Goal: Use online tool/utility: Utilize a website feature to perform a specific function

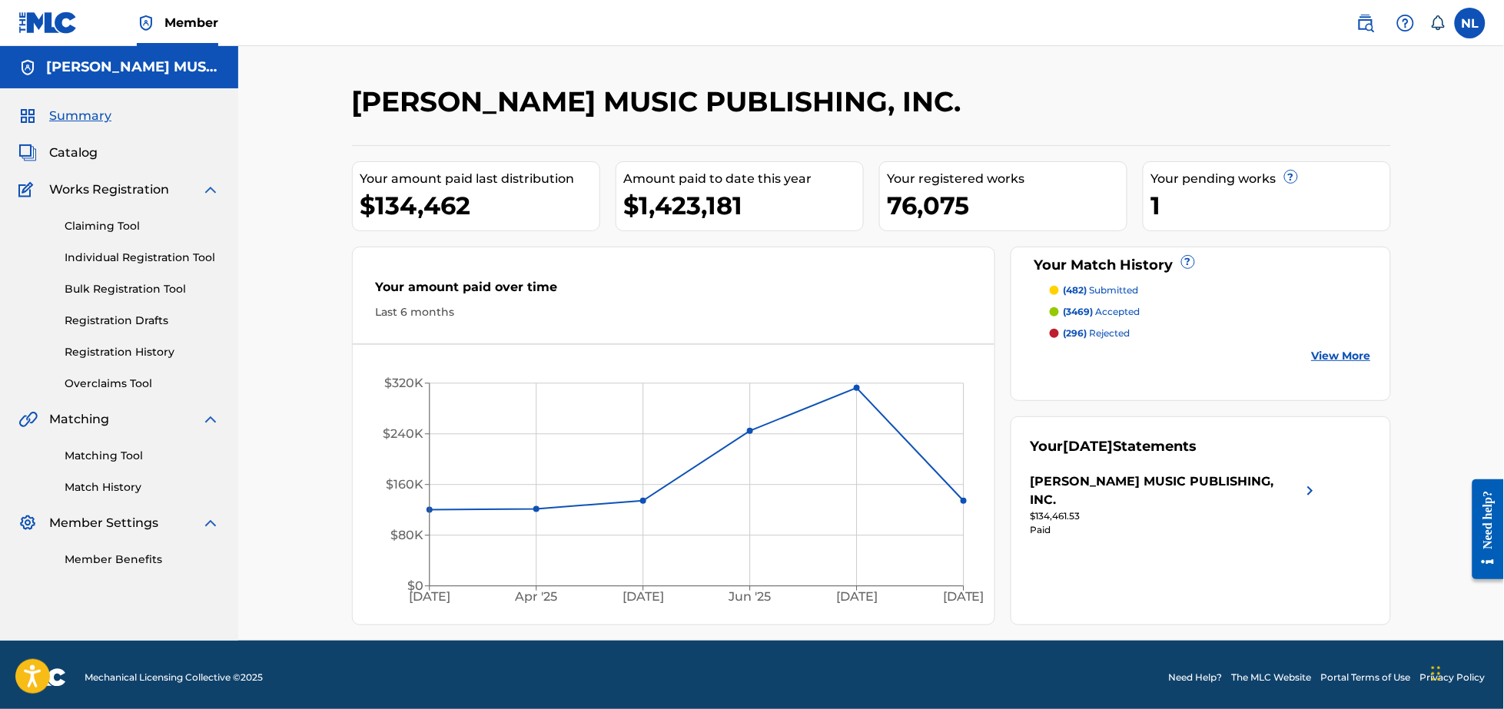
click at [98, 462] on link "Matching Tool" at bounding box center [142, 456] width 155 height 16
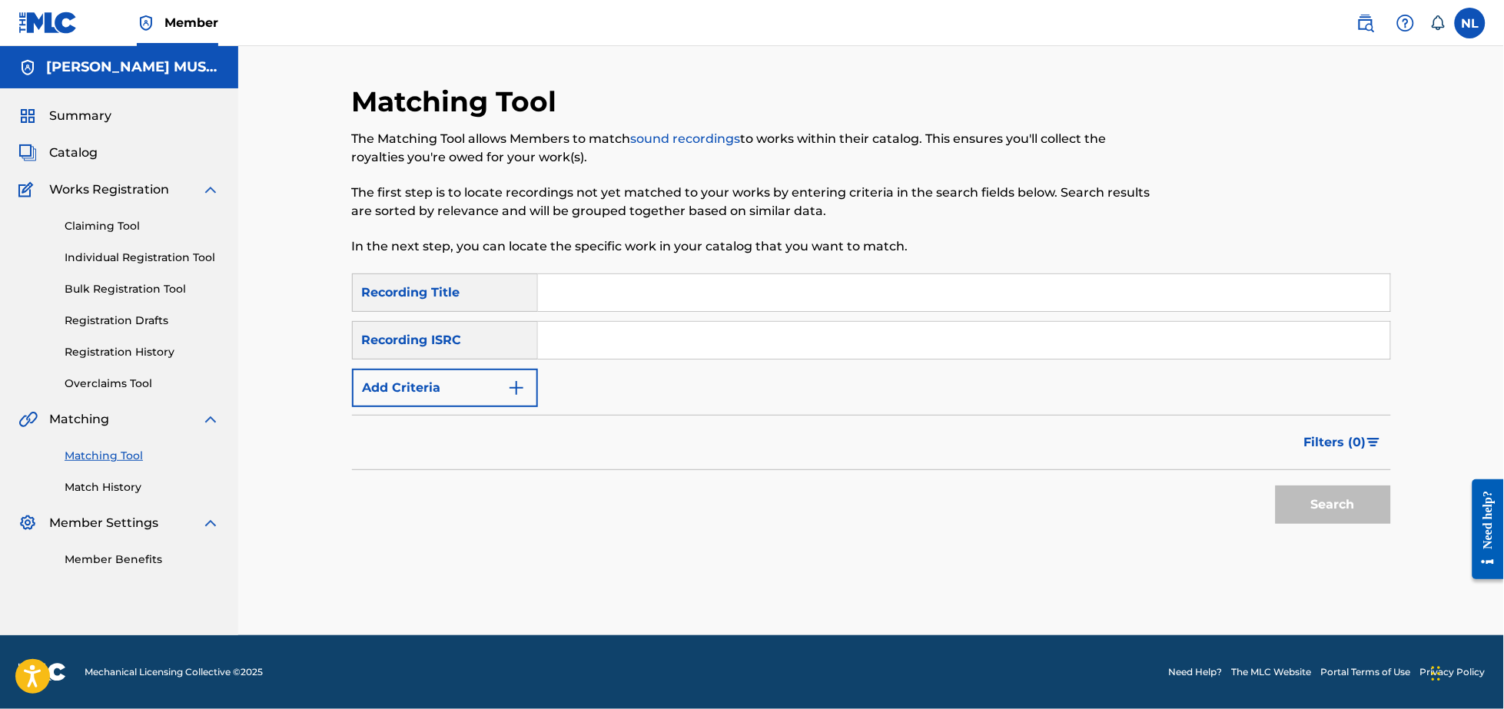
click at [671, 349] on input "Search Form" at bounding box center [964, 340] width 852 height 37
paste input "QZFYX2424164"
type input "QZFYX2424164"
click at [1276, 486] on button "Search" at bounding box center [1333, 505] width 115 height 38
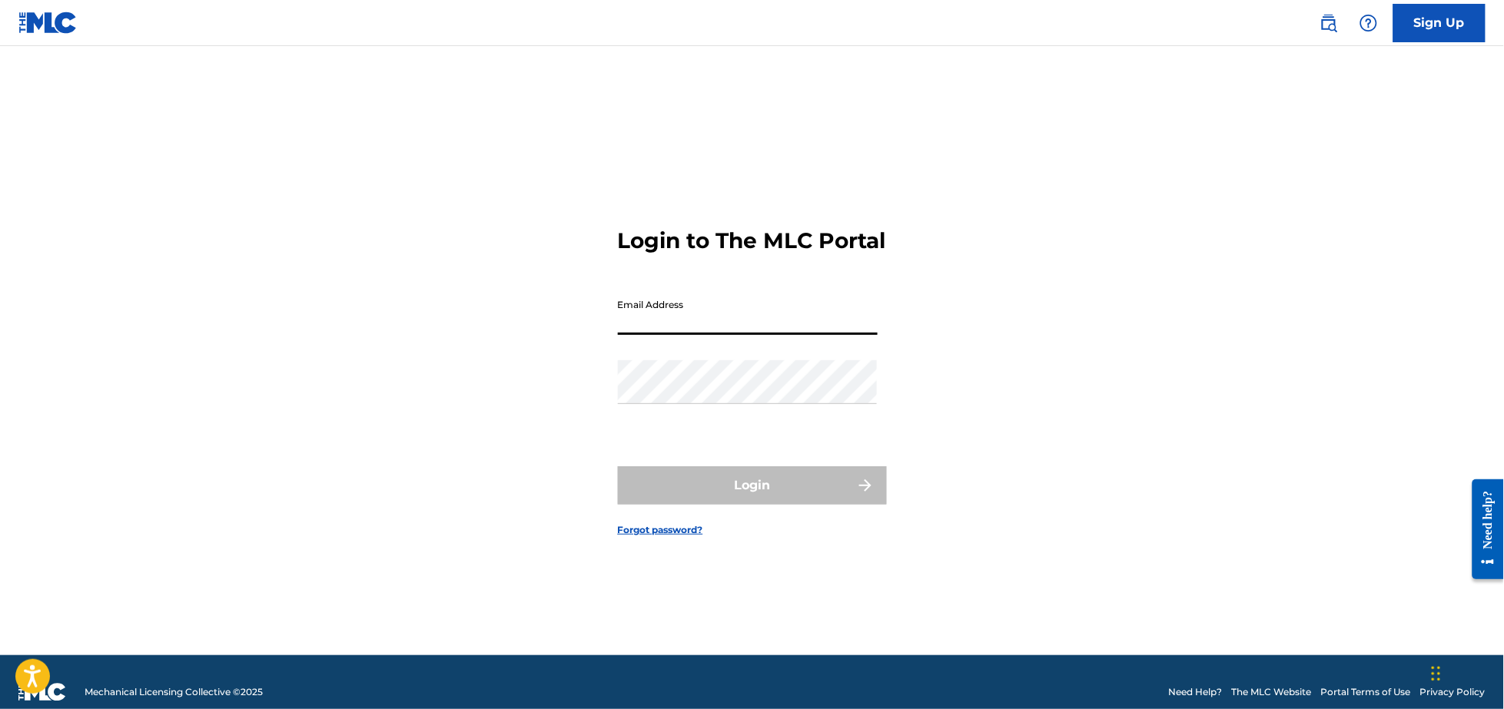
click at [670, 335] on input "Email Address" at bounding box center [748, 313] width 260 height 44
type input "N"
type input "[PERSON_NAME][EMAIL_ADDRESS][DOMAIN_NAME]"
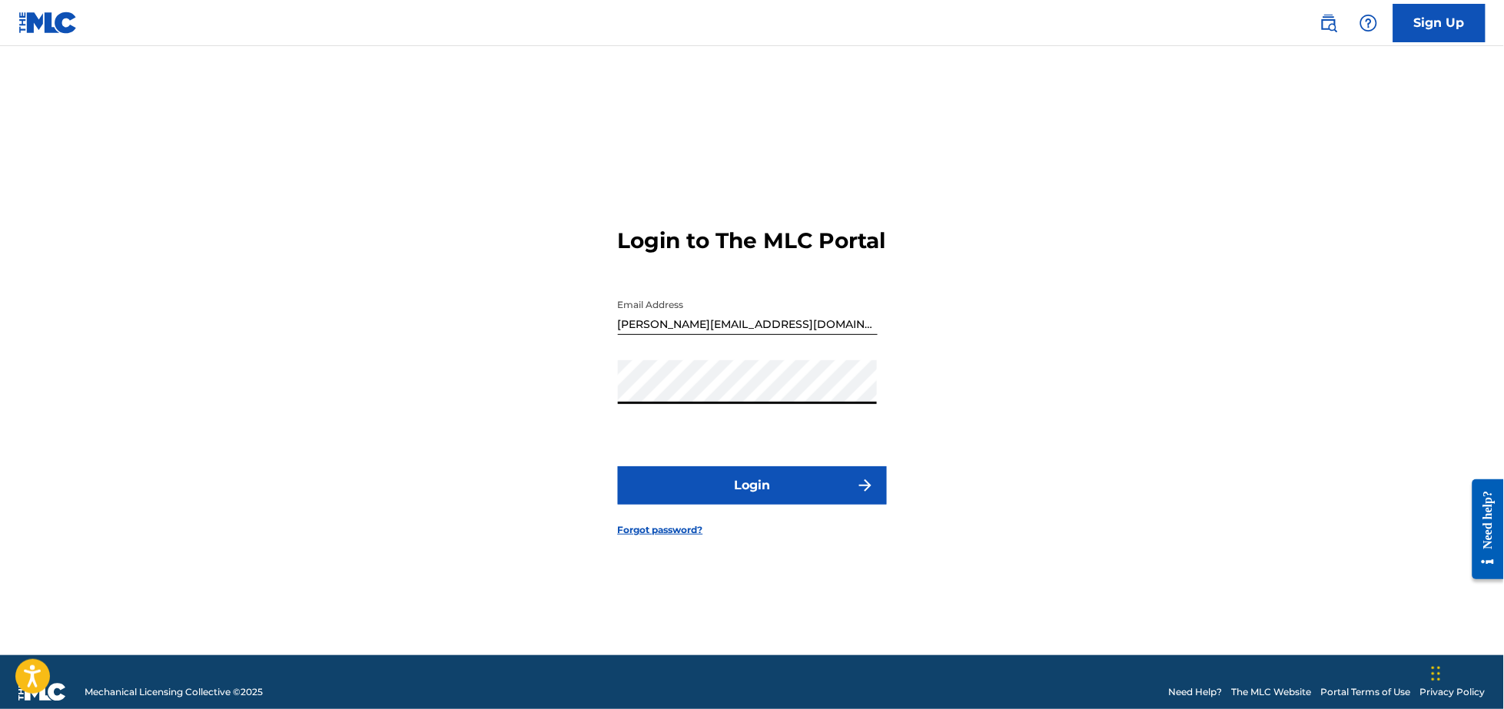
click at [789, 500] on button "Login" at bounding box center [752, 485] width 269 height 38
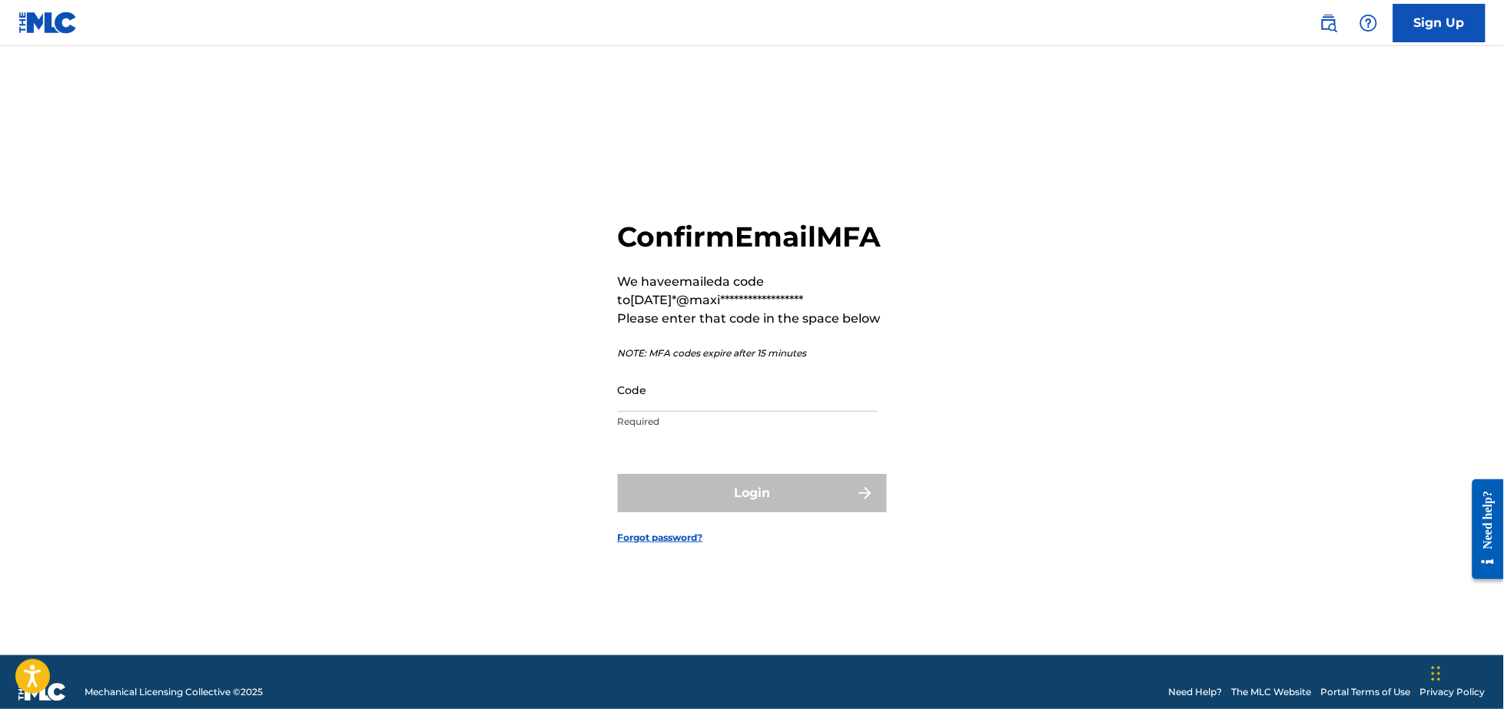
click at [631, 412] on input "Code" at bounding box center [748, 390] width 260 height 44
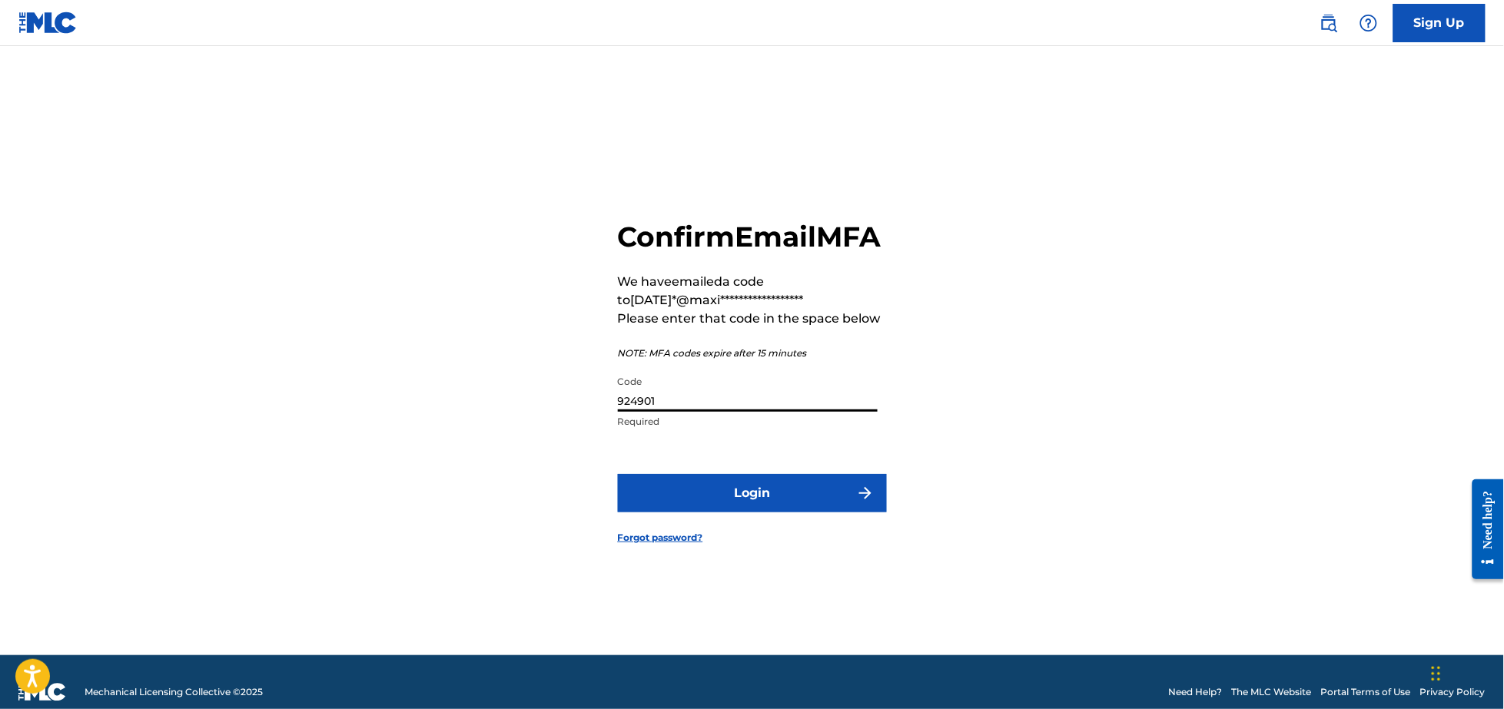
type input "924901"
click at [618, 474] on button "Login" at bounding box center [752, 493] width 269 height 38
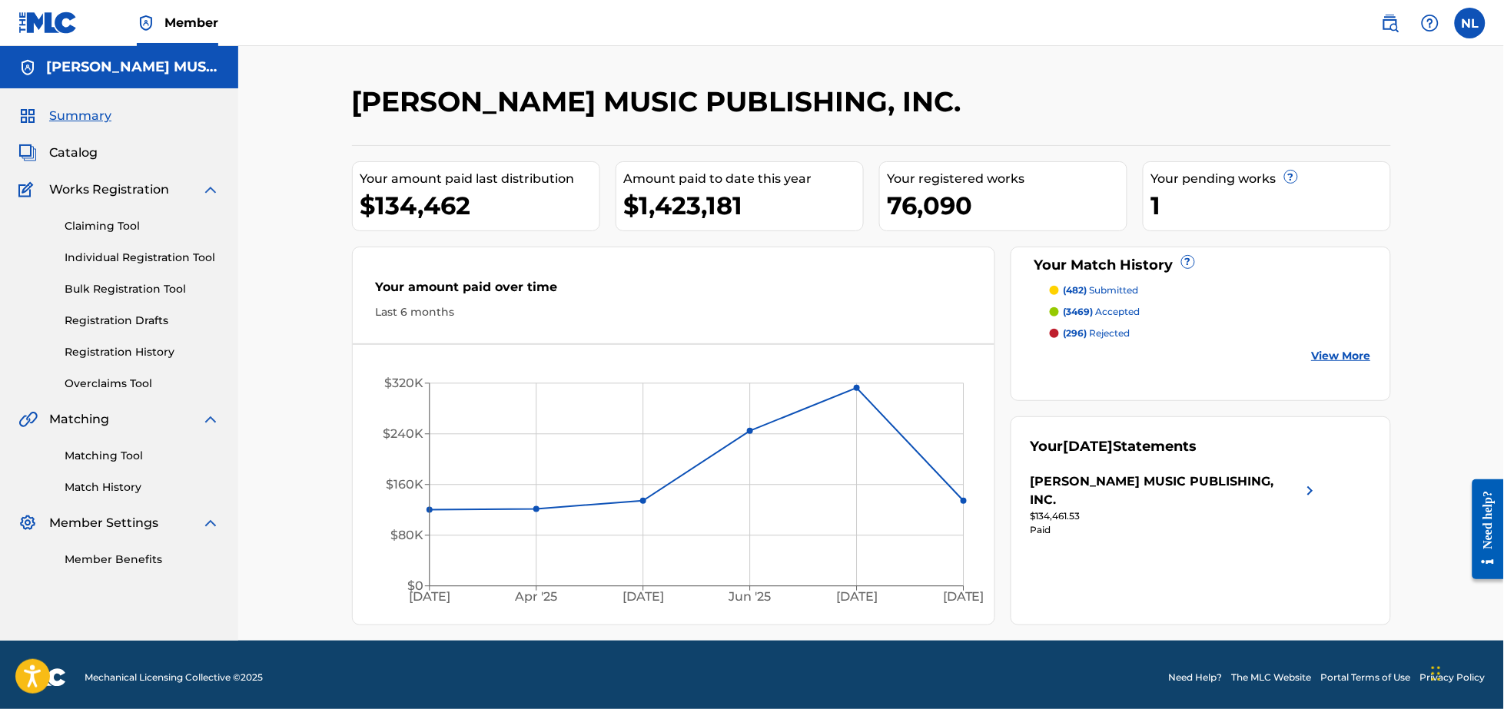
click at [110, 456] on link "Matching Tool" at bounding box center [142, 456] width 155 height 16
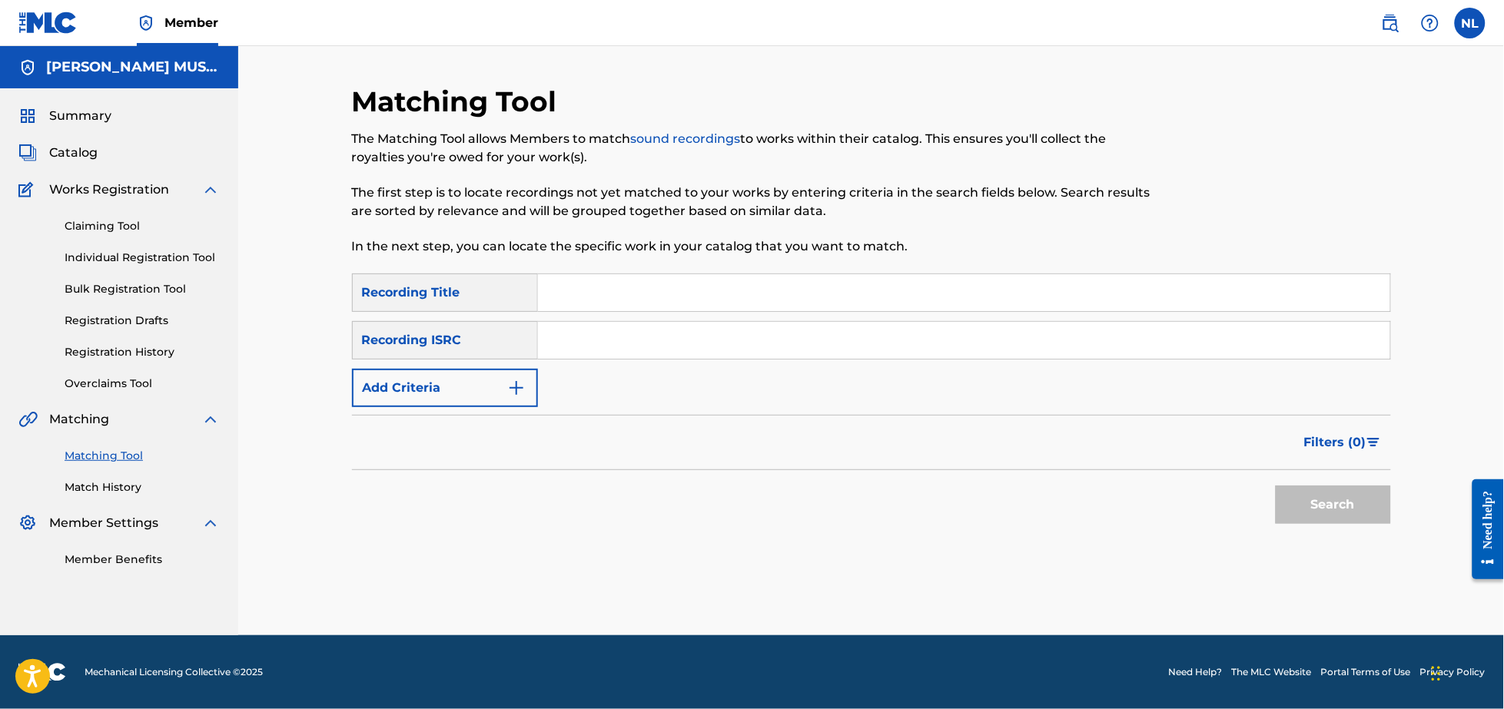
click at [664, 350] on input "Search Form" at bounding box center [964, 340] width 852 height 37
paste input "QZFYX2424164"
type input "QZFYX2424164"
click at [1276, 486] on button "Search" at bounding box center [1333, 505] width 115 height 38
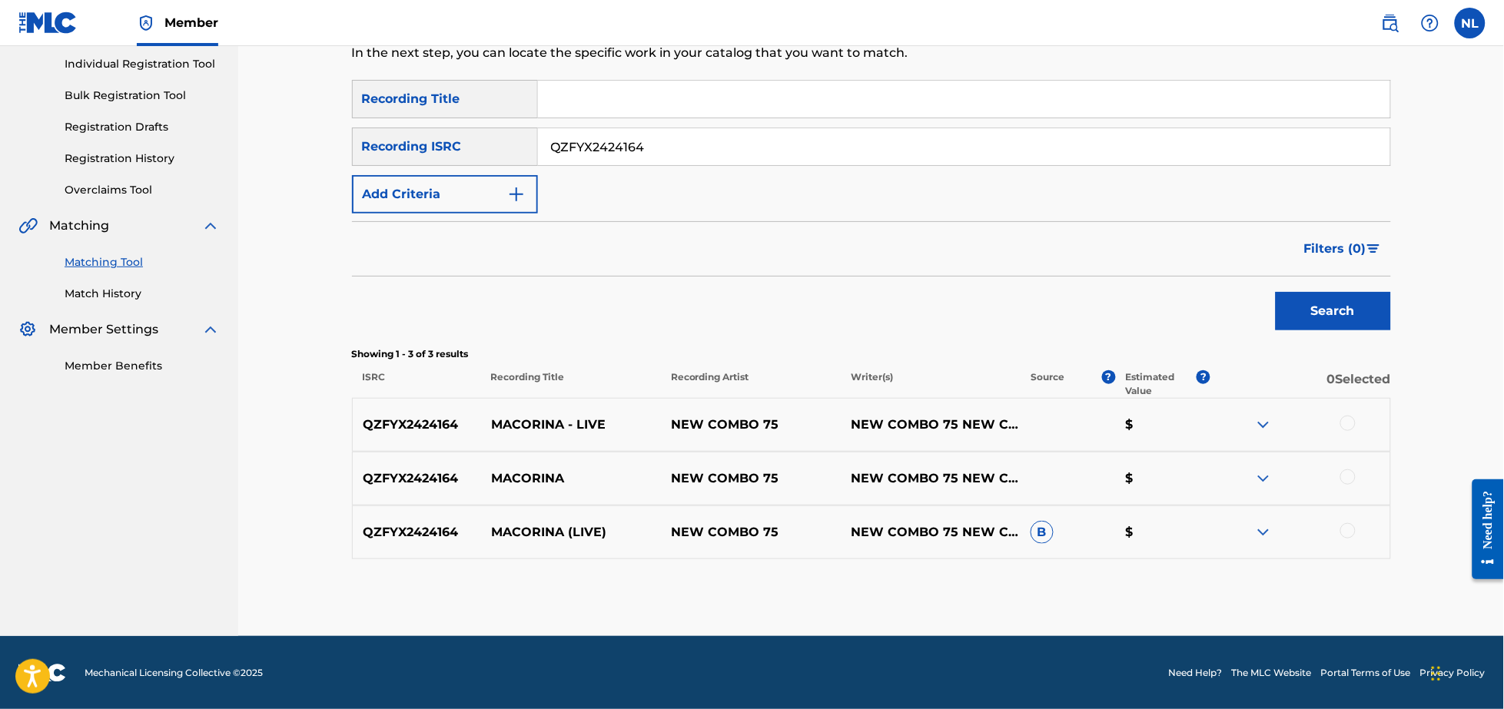
scroll to position [194, 0]
click at [1353, 535] on div at bounding box center [1347, 530] width 15 height 15
click at [1347, 480] on div at bounding box center [1347, 476] width 15 height 15
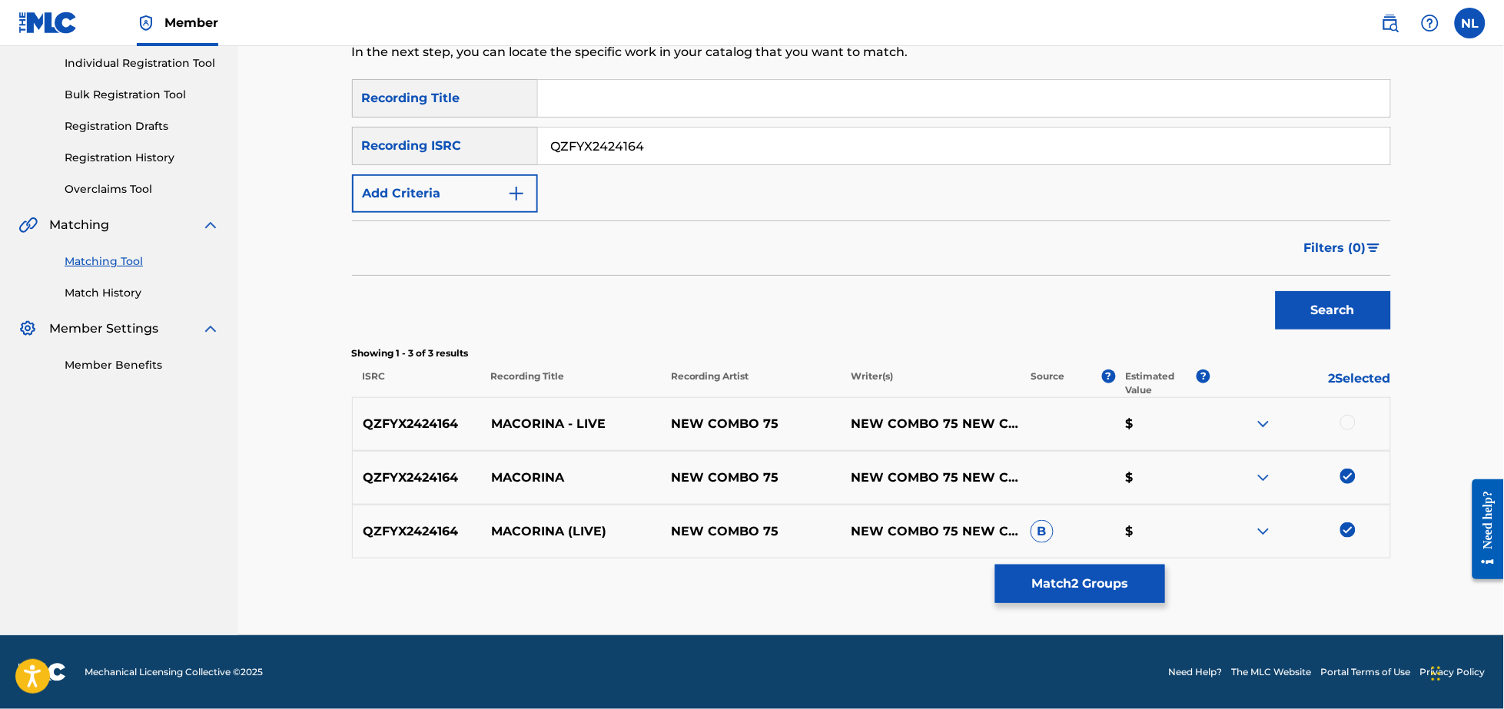
click at [1346, 425] on div at bounding box center [1347, 422] width 15 height 15
click at [1097, 593] on button "Match 3 Groups" at bounding box center [1080, 584] width 170 height 38
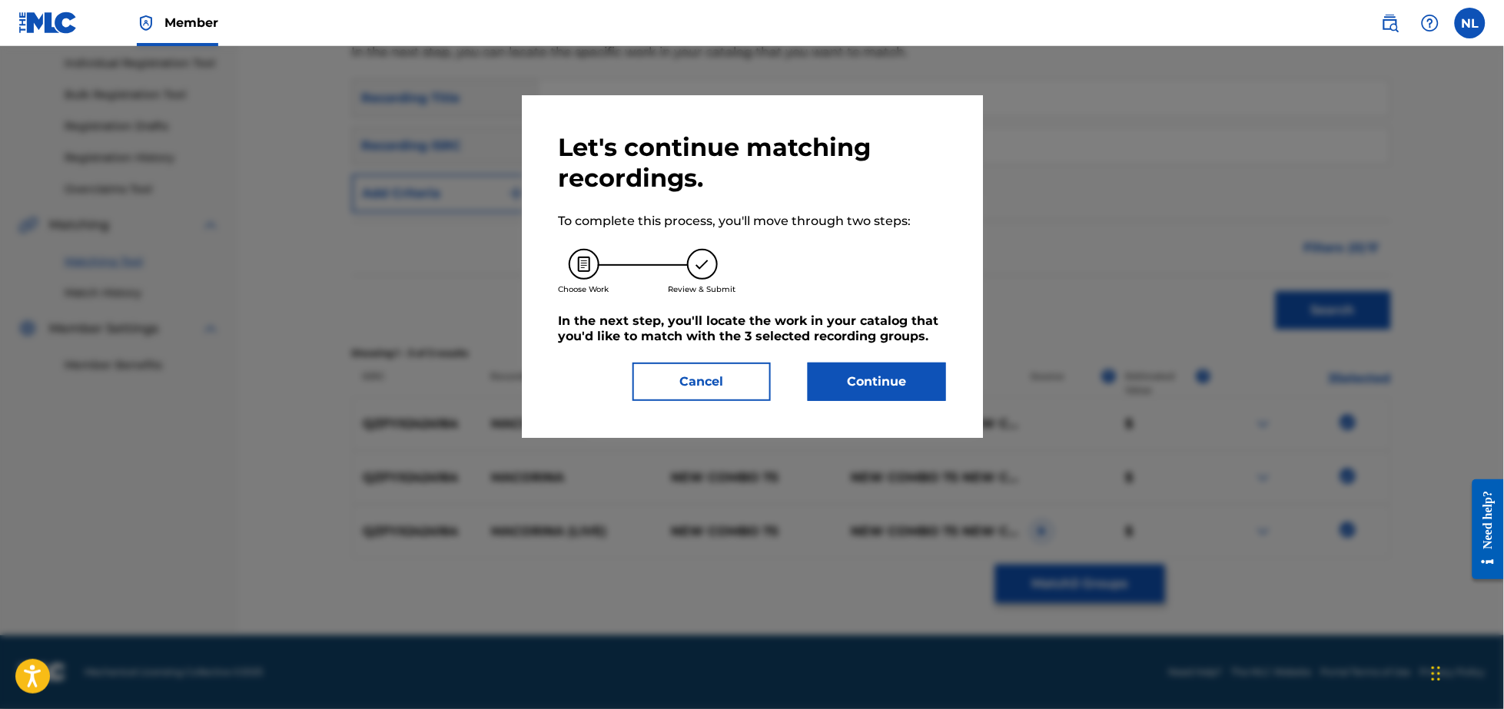
click at [909, 380] on button "Continue" at bounding box center [877, 382] width 138 height 38
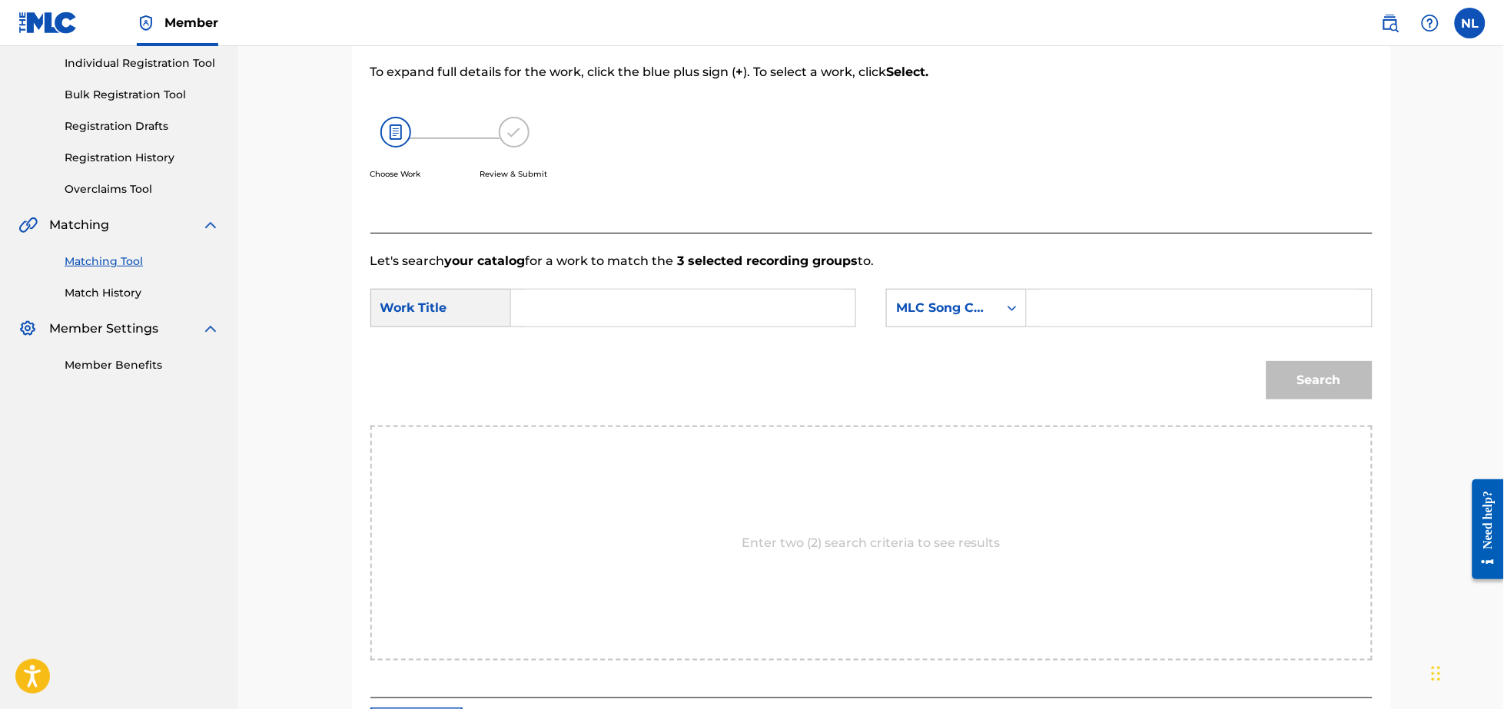
click at [644, 320] on input "Search Form" at bounding box center [683, 308] width 318 height 37
click at [556, 370] on span "pon pon a.k.a macorina contrataca" at bounding box center [579, 370] width 85 height 70
type input "macorina pon pon a.k.a macorina contrataca"
click at [1128, 313] on input "Search Form" at bounding box center [1199, 308] width 318 height 37
click at [1104, 315] on input "Search Form" at bounding box center [1199, 308] width 318 height 37
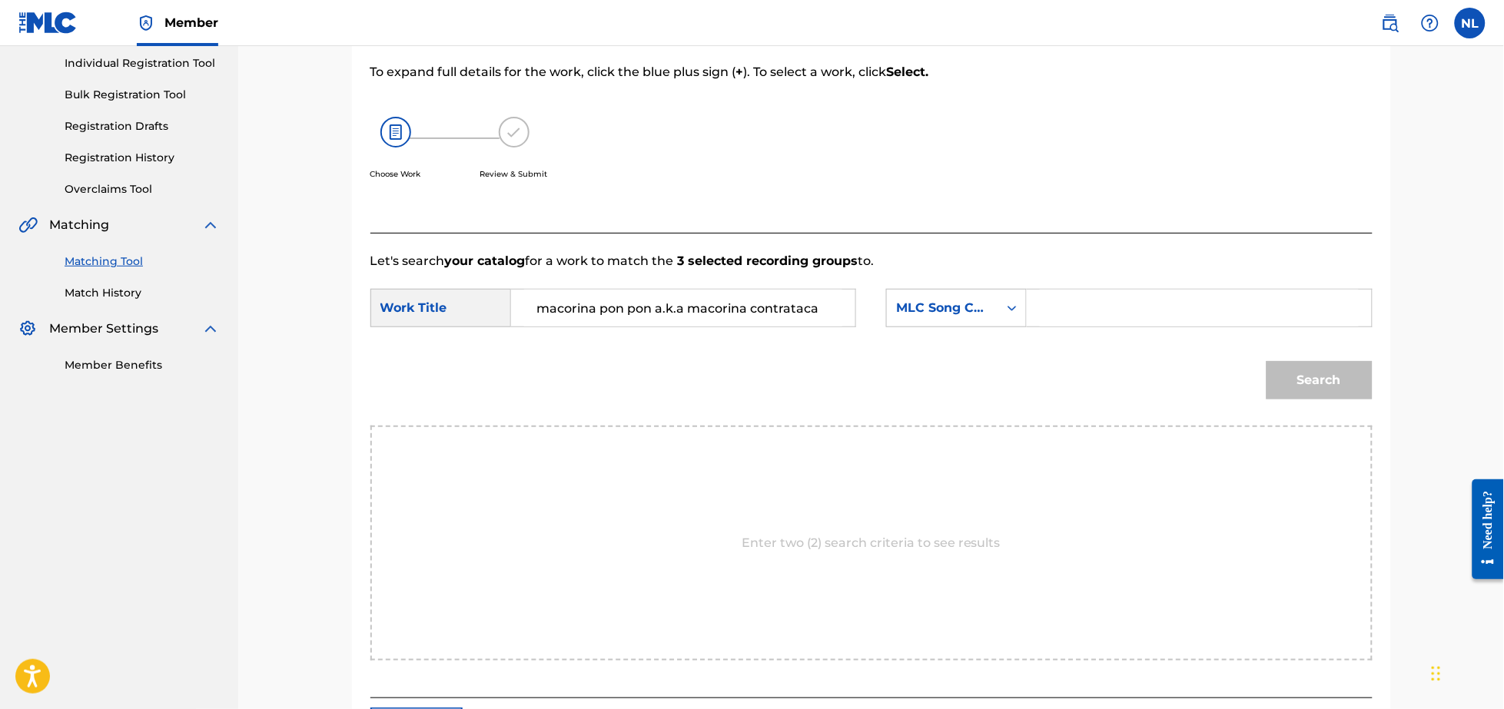
paste input "MA8Y0I"
type input "MA8Y0I"
click at [1266, 361] on button "Search" at bounding box center [1319, 380] width 106 height 38
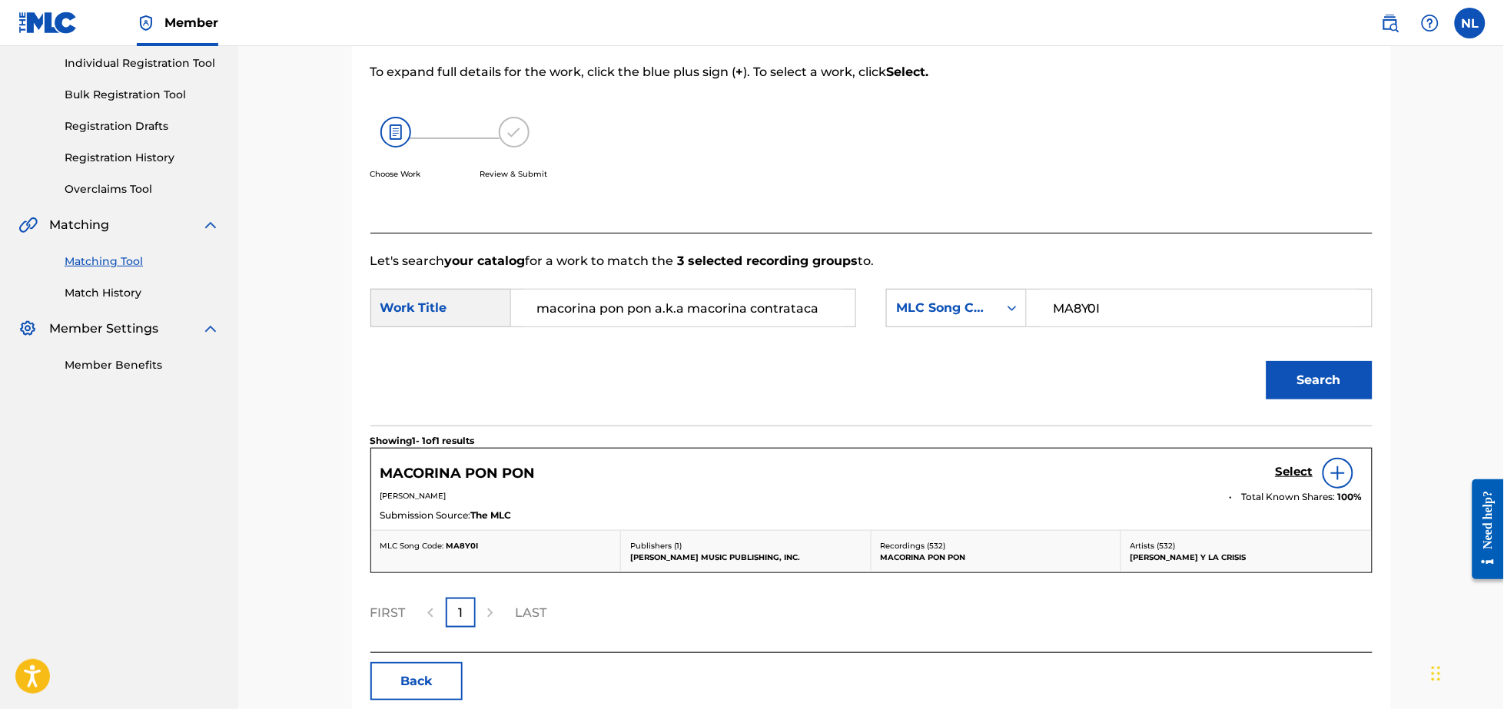
click at [1338, 466] on img at bounding box center [1338, 473] width 18 height 18
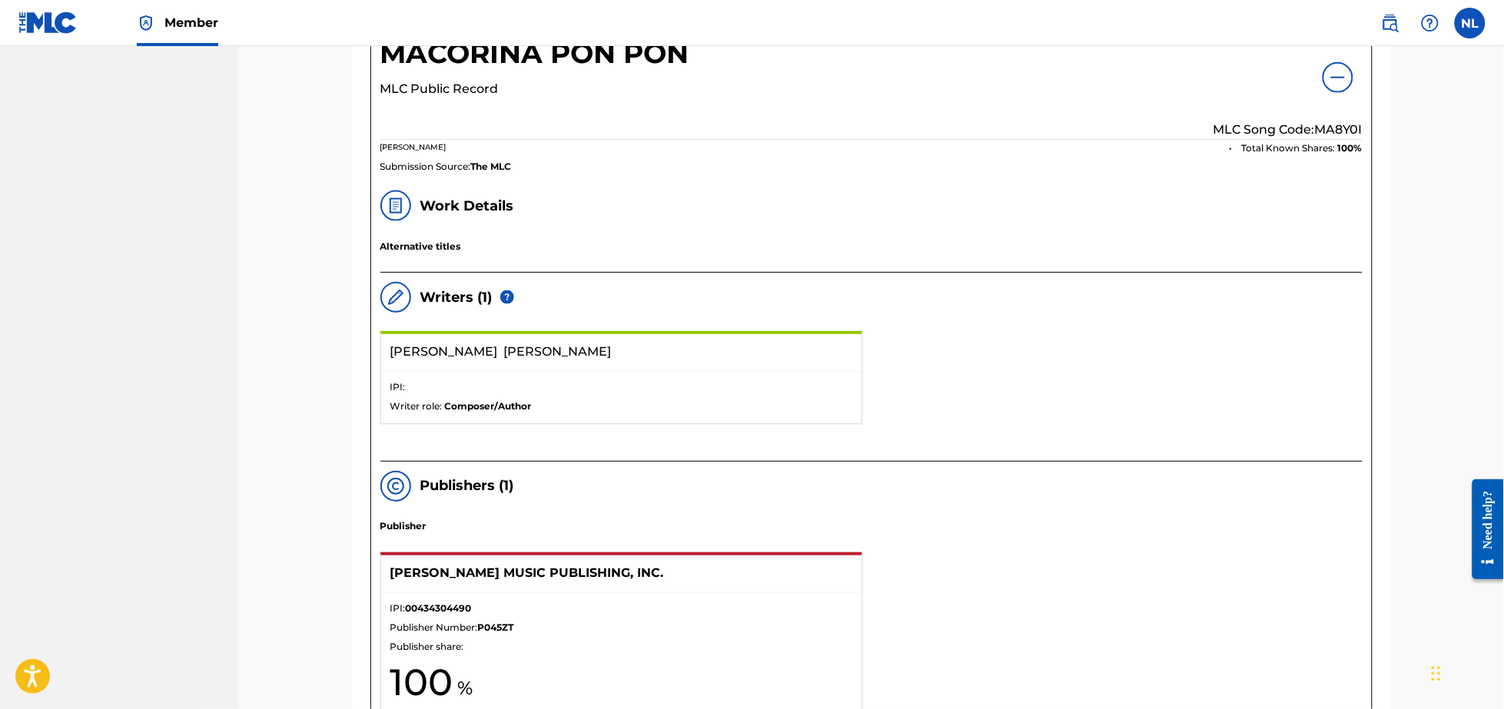
scroll to position [0, 0]
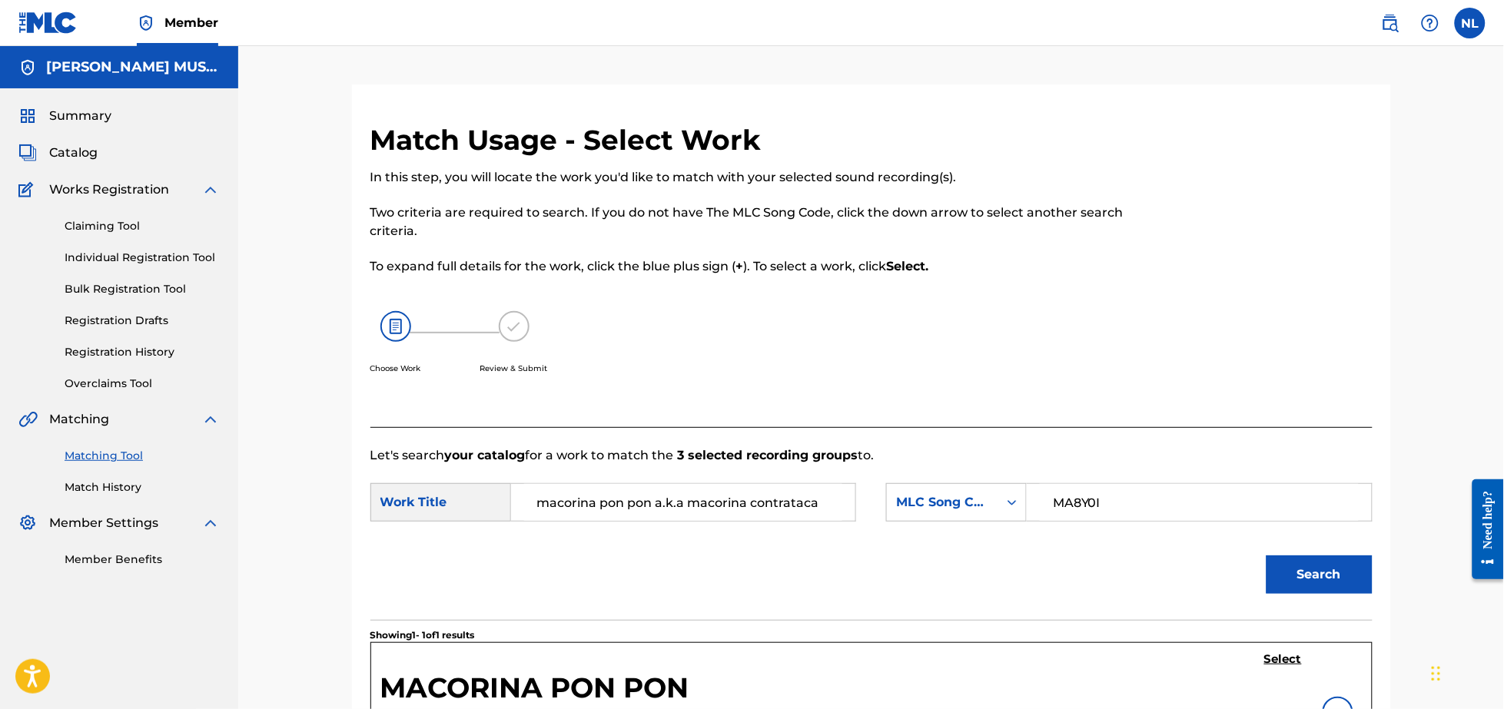
click at [1286, 658] on h5 "Select" at bounding box center [1283, 659] width 38 height 15
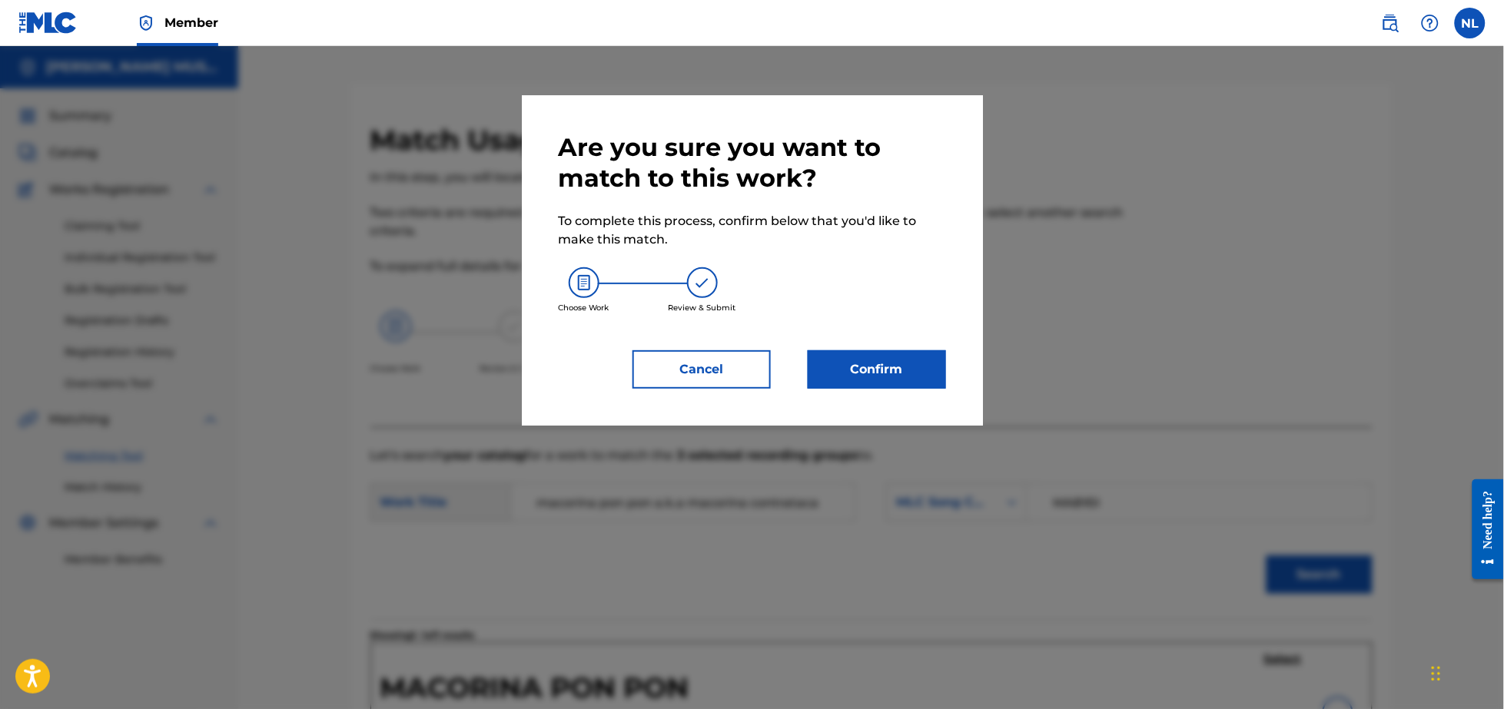
click at [871, 357] on button "Confirm" at bounding box center [877, 369] width 138 height 38
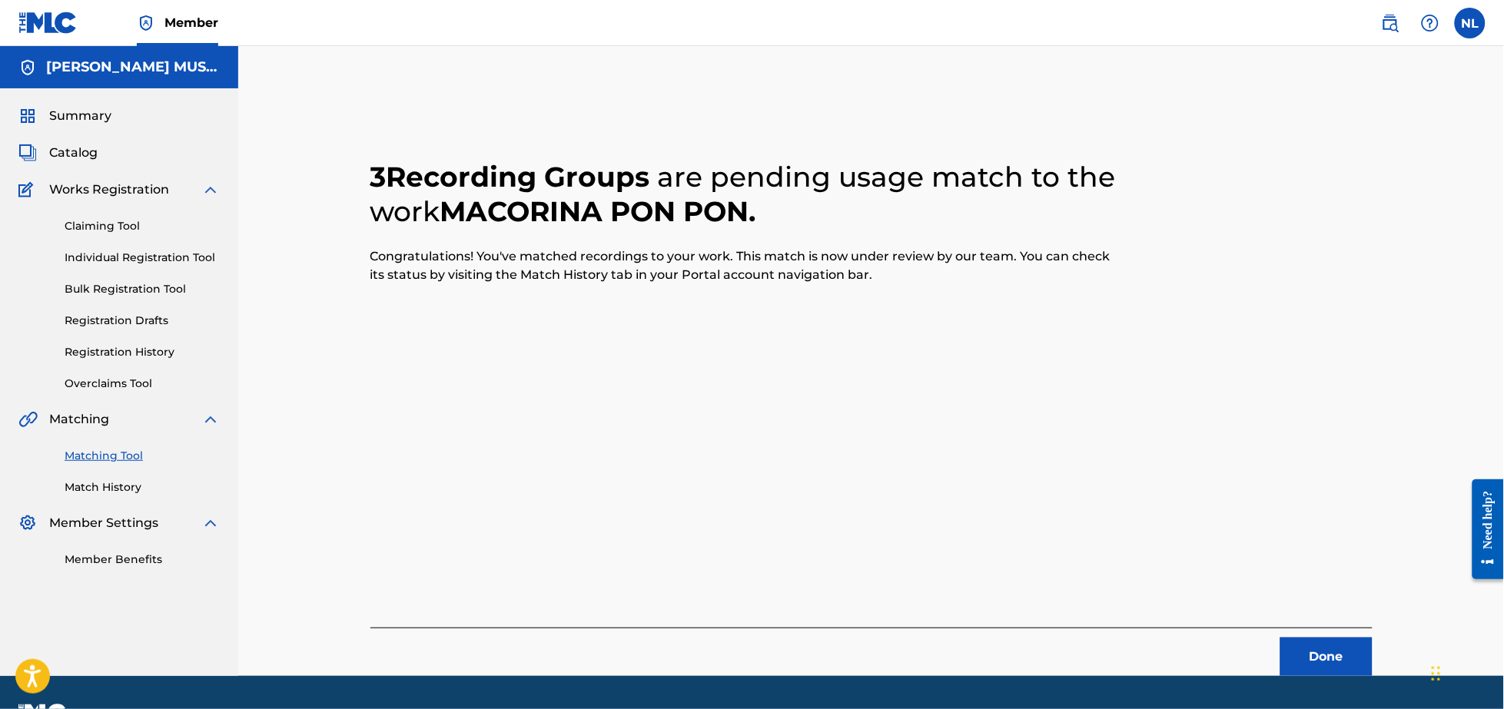
click at [1337, 652] on button "Done" at bounding box center [1326, 657] width 92 height 38
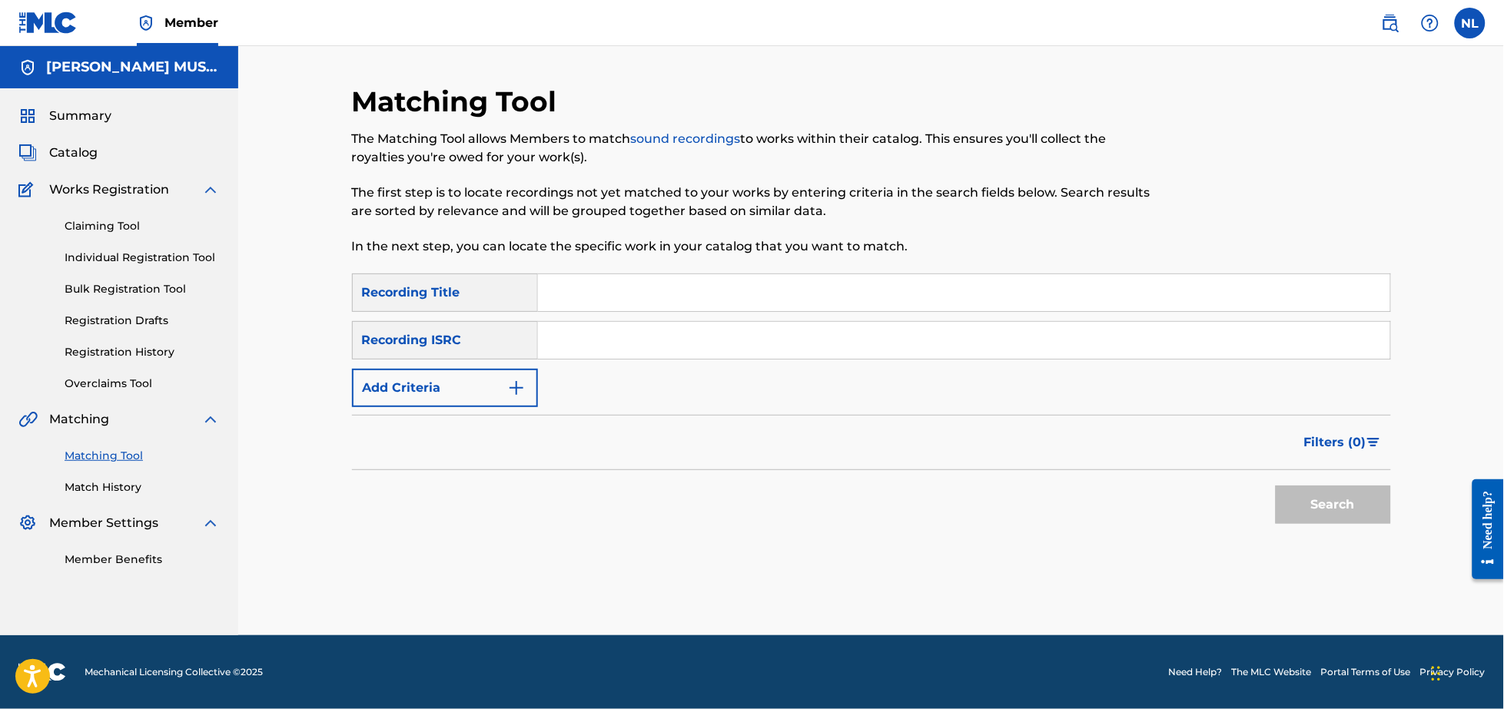
click at [650, 340] on input "Search Form" at bounding box center [964, 340] width 852 height 37
paste input "QZZ7L2592729"
type input "QZZ7L2592729"
click at [1276, 486] on button "Search" at bounding box center [1333, 505] width 115 height 38
